Goal: Information Seeking & Learning: Learn about a topic

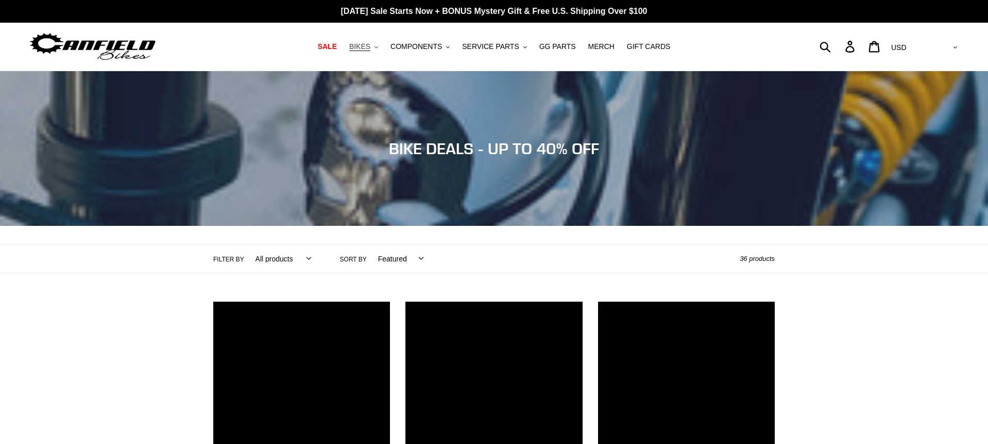
click at [367, 48] on span "BIKES" at bounding box center [359, 46] width 21 height 9
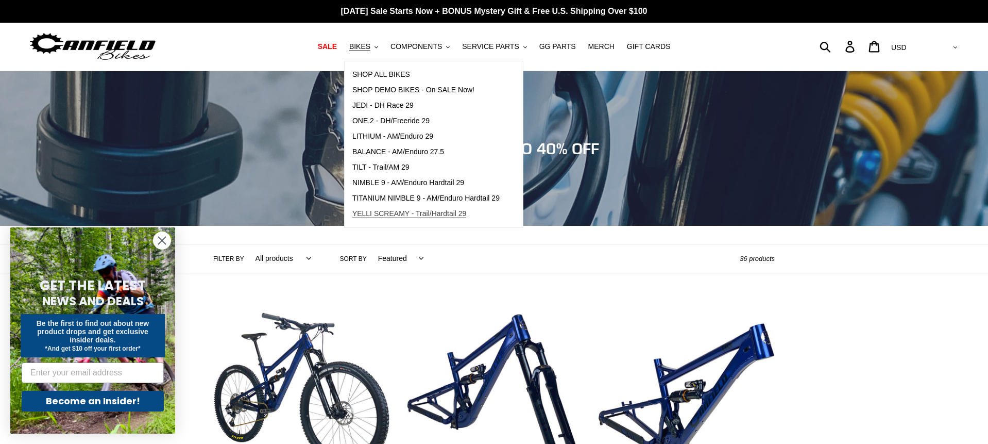
click at [379, 212] on span "YELLI SCREAMY - Trail/Hardtail 29" at bounding box center [409, 213] width 114 height 9
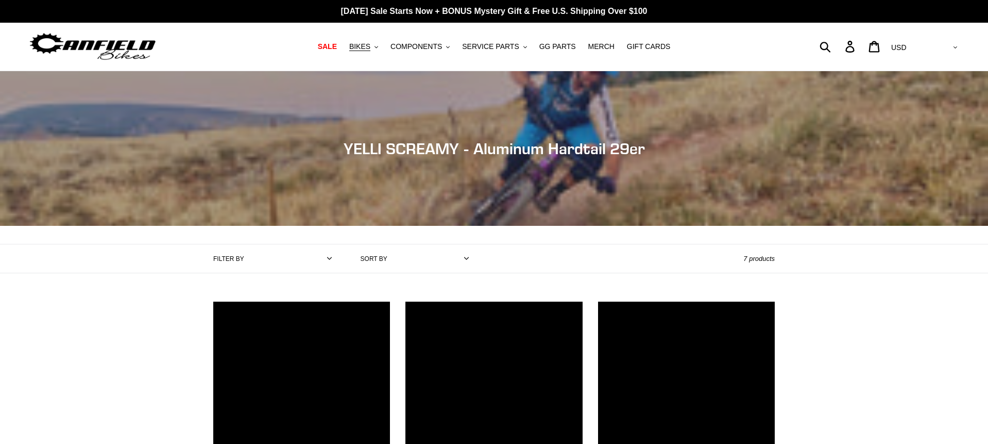
scroll to position [94, 0]
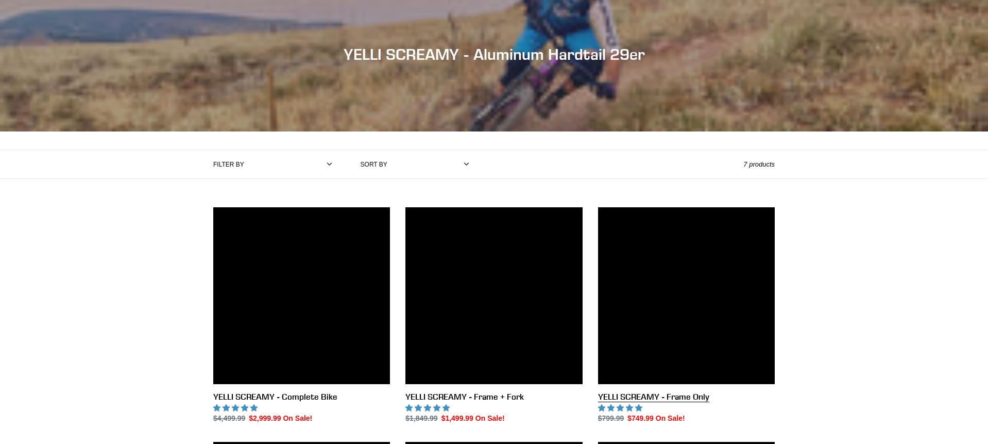
click at [681, 305] on link "YELLI SCREAMY - Frame Only" at bounding box center [686, 315] width 177 height 217
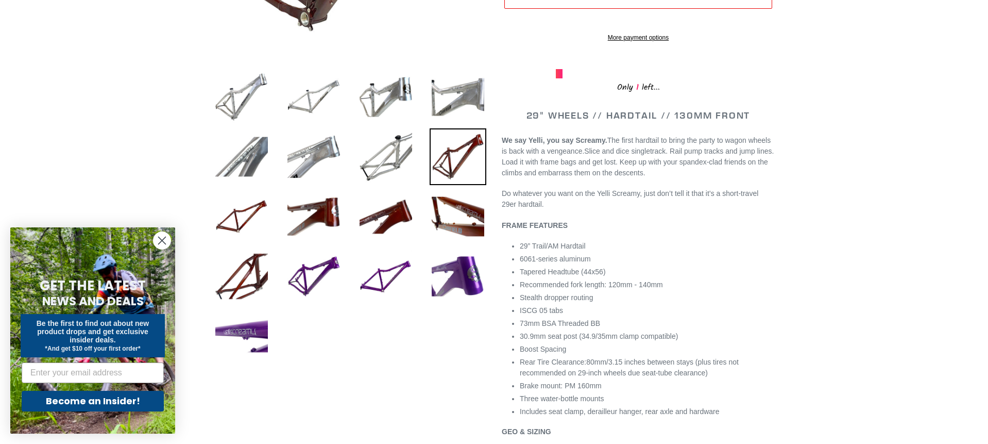
scroll to position [329, 0]
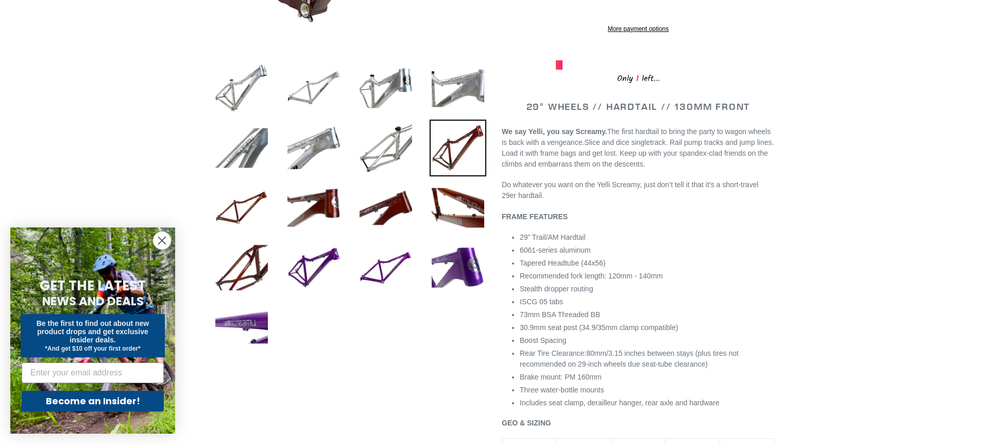
select select "highest-rating"
click at [335, 203] on img at bounding box center [313, 207] width 57 height 57
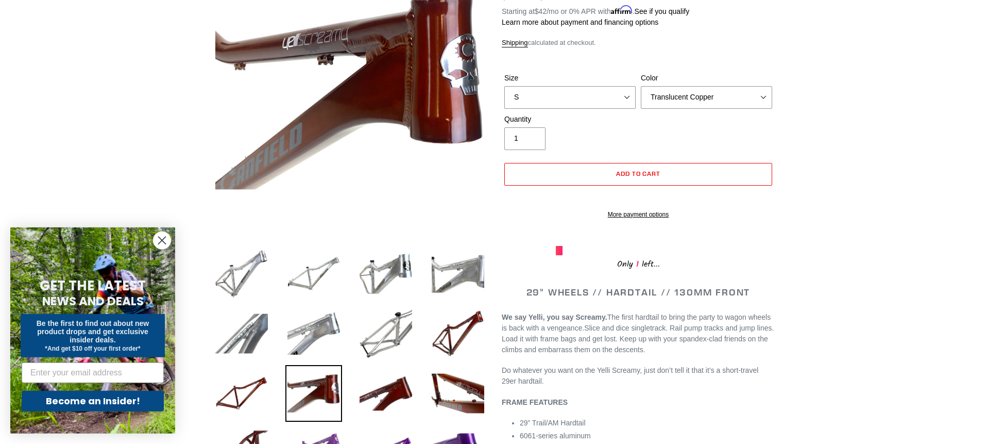
scroll to position [145, 0]
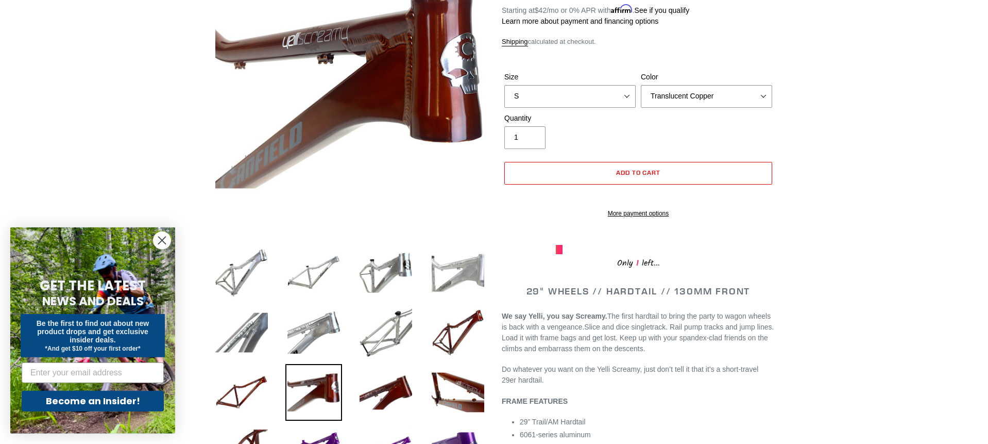
click at [473, 278] on img at bounding box center [458, 272] width 57 height 57
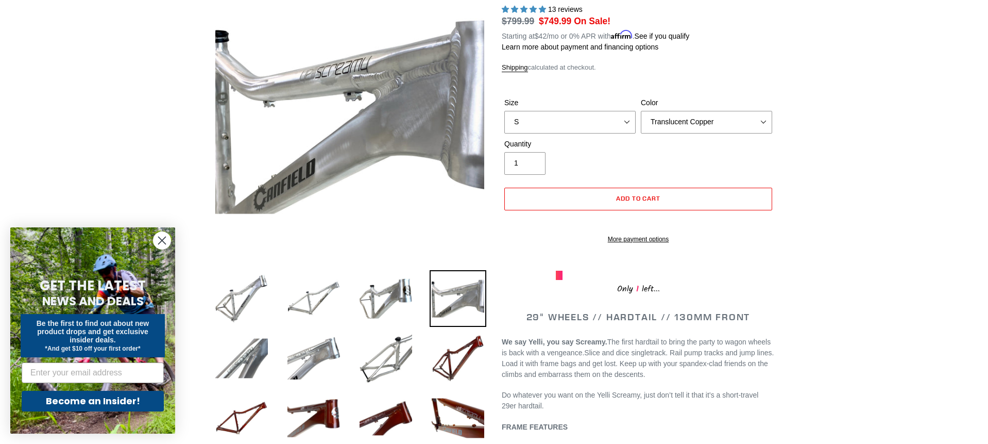
scroll to position [0, 0]
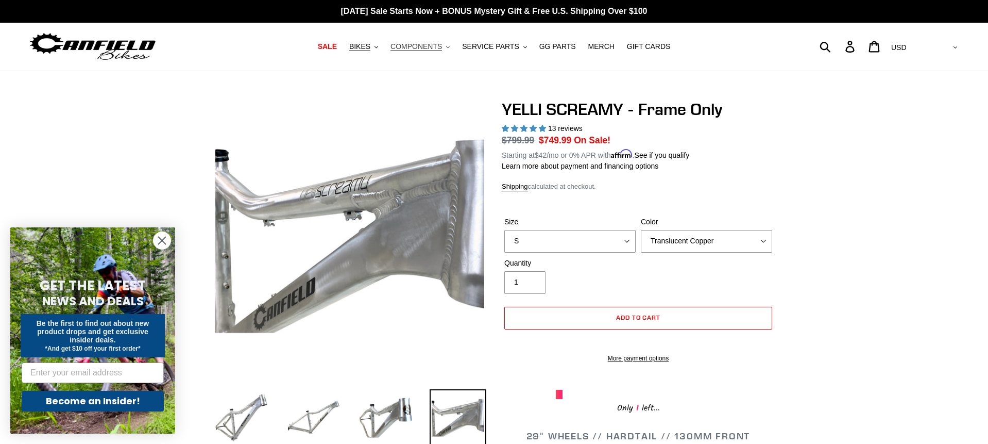
click at [430, 49] on span "COMPONENTS" at bounding box center [417, 46] width 52 height 9
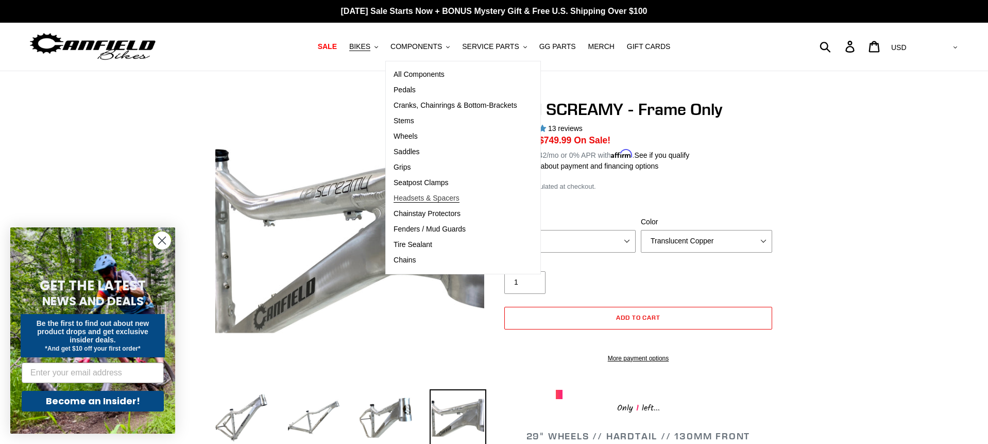
click at [412, 199] on span "Headsets & Spacers" at bounding box center [427, 198] width 66 height 9
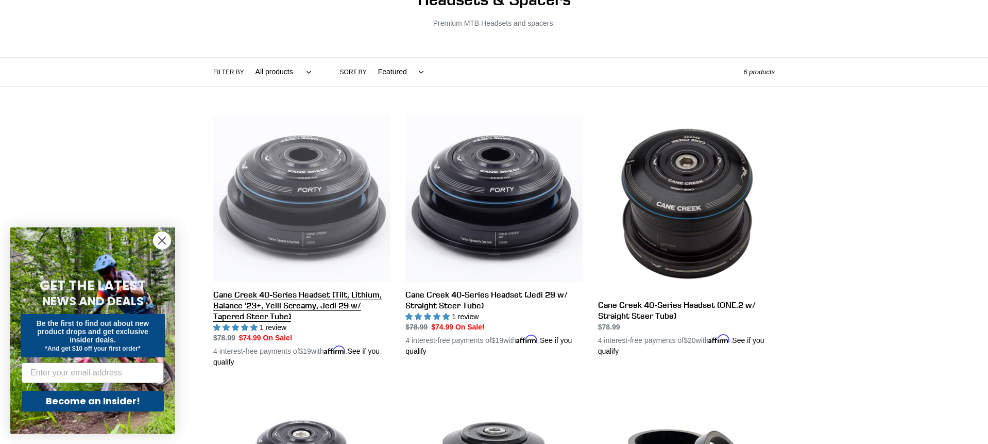
scroll to position [113, 0]
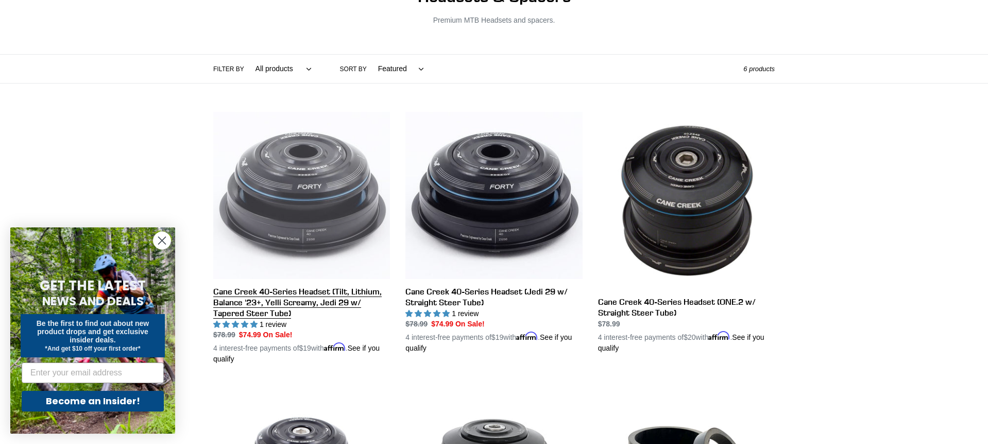
click at [299, 235] on link "Cane Creek 40-Series Headset (Tilt, Lithium, Balance '23+, Yelli Screamy, Jedi …" at bounding box center [301, 238] width 177 height 253
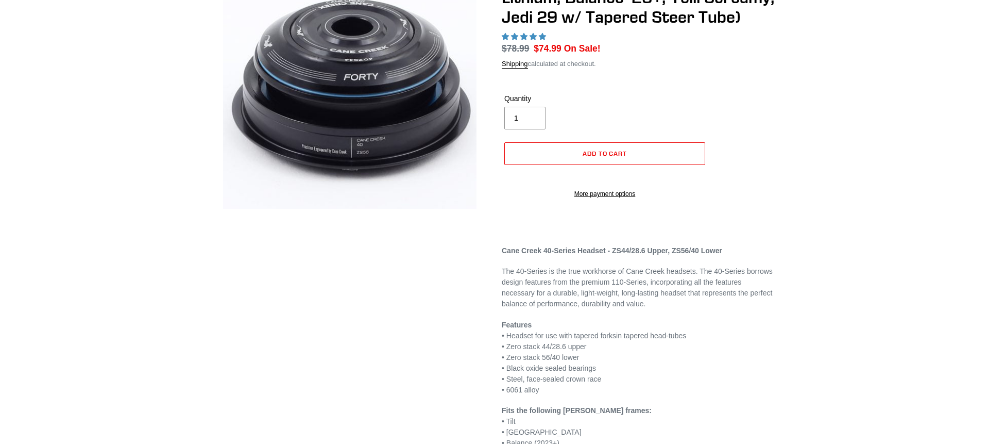
scroll to position [131, 0]
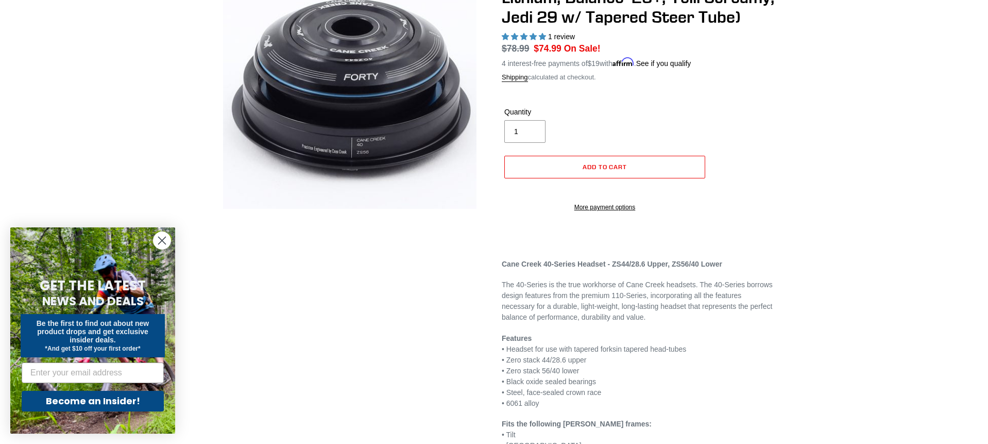
select select "highest-rating"
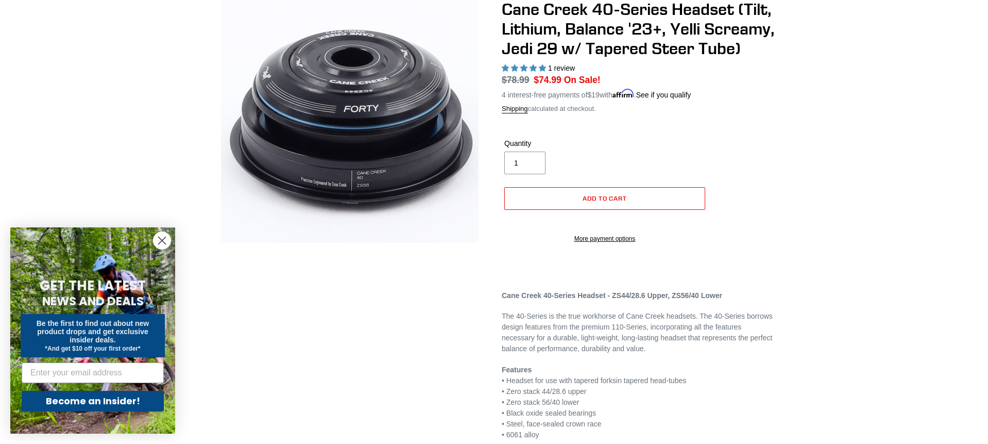
scroll to position [93, 0]
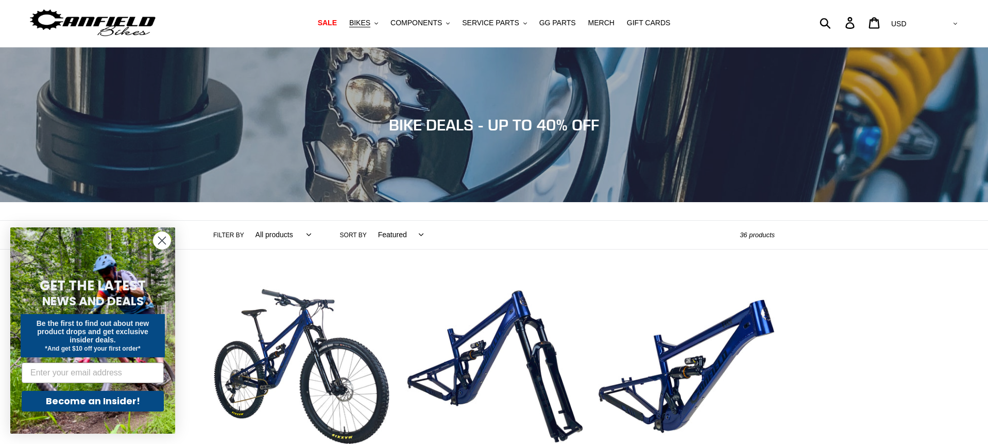
scroll to position [23, 0]
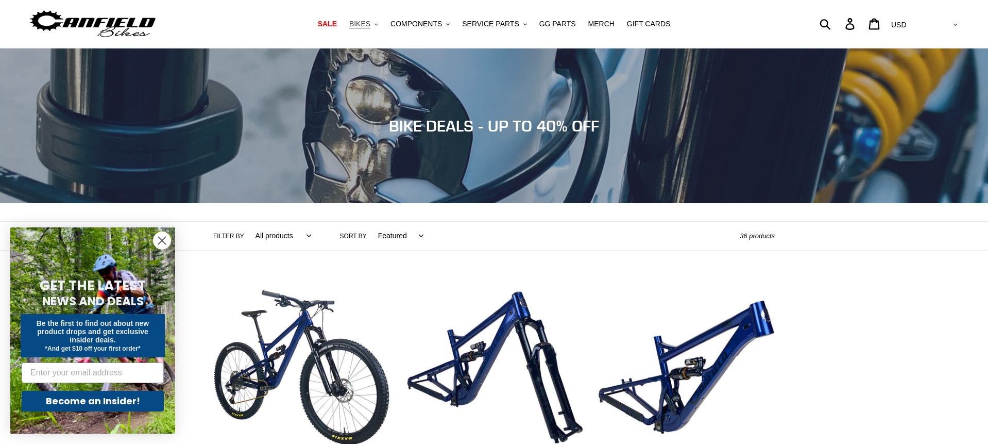
click at [378, 26] on icon ".cls-1{fill:#231f20}" at bounding box center [377, 25] width 4 height 4
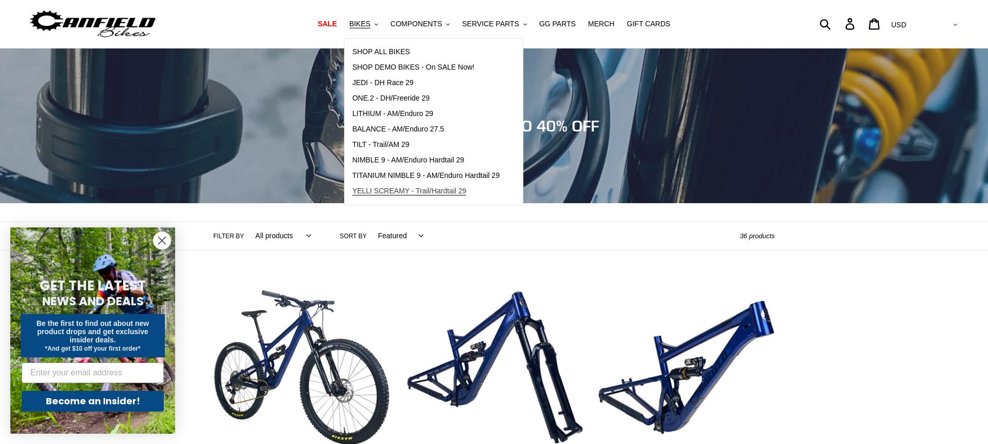
click at [377, 191] on span "YELLI SCREAMY - Trail/Hardtail 29" at bounding box center [409, 191] width 114 height 9
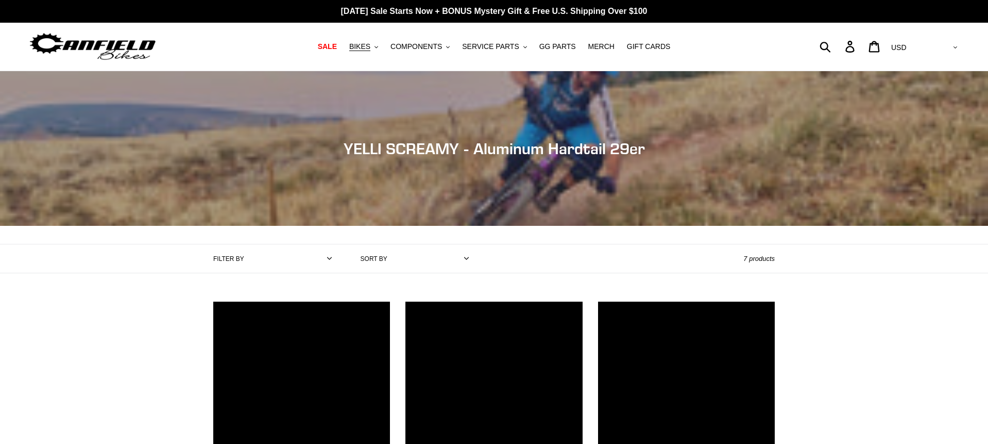
click at [675, 301] on link "YELLI SCREAMY - Frame Only" at bounding box center [686, 409] width 177 height 217
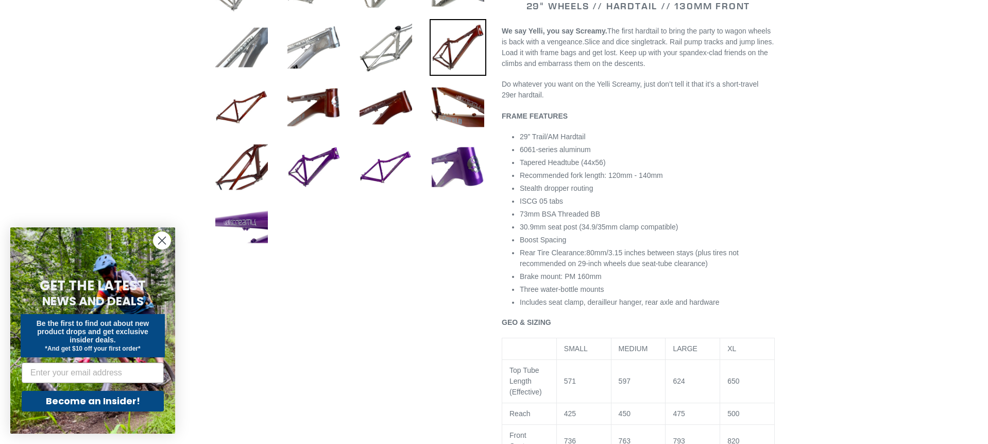
select select "highest-rating"
